Goal: Information Seeking & Learning: Learn about a topic

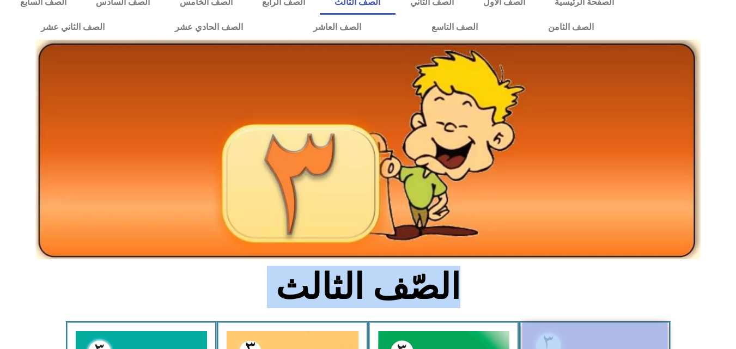
drag, startPoint x: 539, startPoint y: 332, endPoint x: 544, endPoint y: 342, distance: 11.7
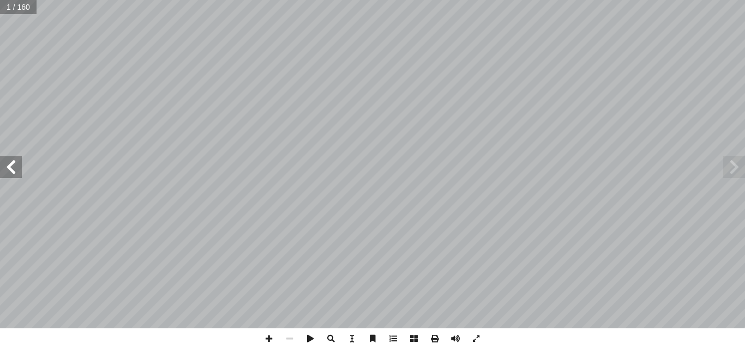
click at [17, 177] on span at bounding box center [11, 167] width 22 height 22
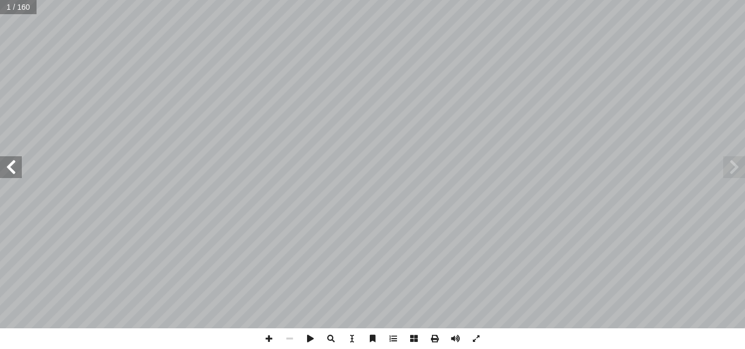
click at [17, 177] on span at bounding box center [11, 167] width 22 height 22
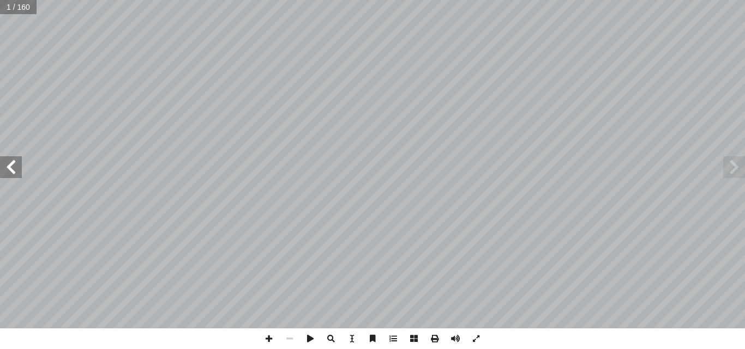
click at [17, 177] on span at bounding box center [11, 167] width 22 height 22
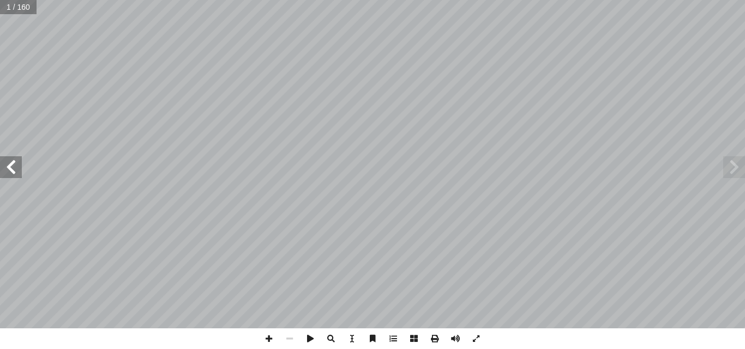
click at [17, 177] on span at bounding box center [11, 167] width 22 height 22
click at [20, 170] on span at bounding box center [11, 167] width 22 height 22
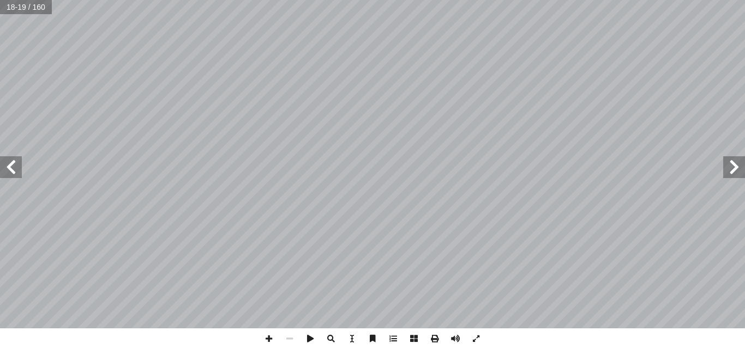
click at [20, 170] on span at bounding box center [11, 167] width 22 height 22
click at [270, 337] on span at bounding box center [268, 339] width 21 height 21
